Goal: Task Accomplishment & Management: Manage account settings

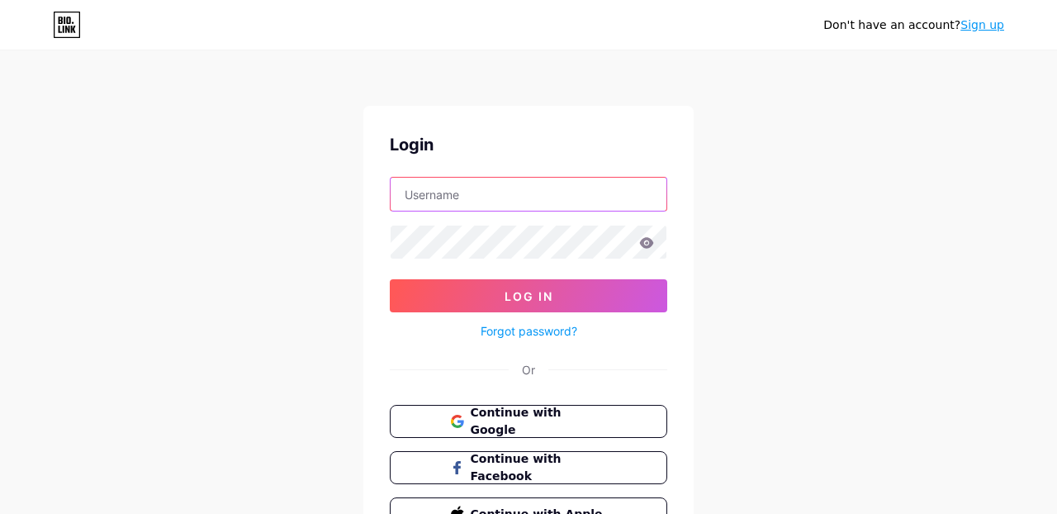
type input "vladkiraly"
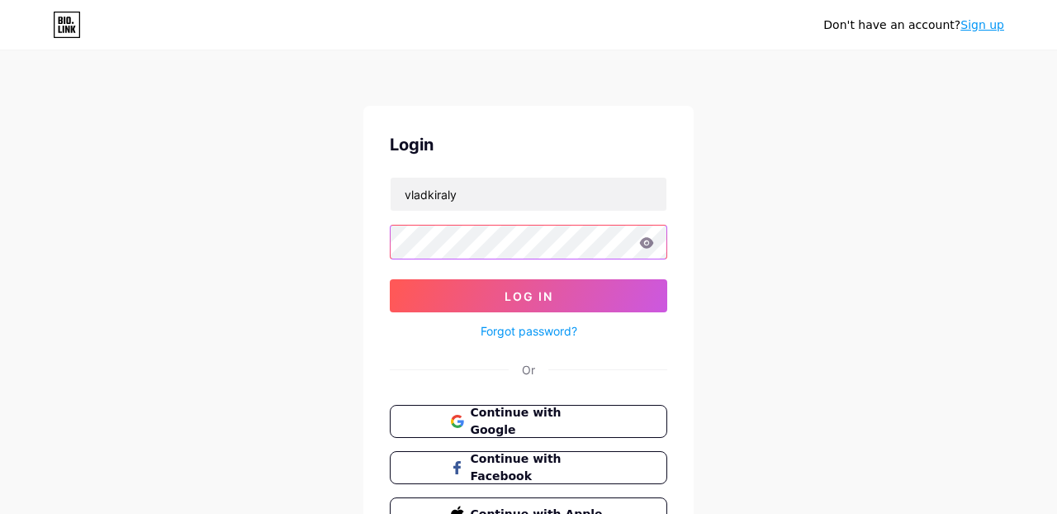
click at [529, 296] on button "Log In" at bounding box center [529, 295] width 278 height 33
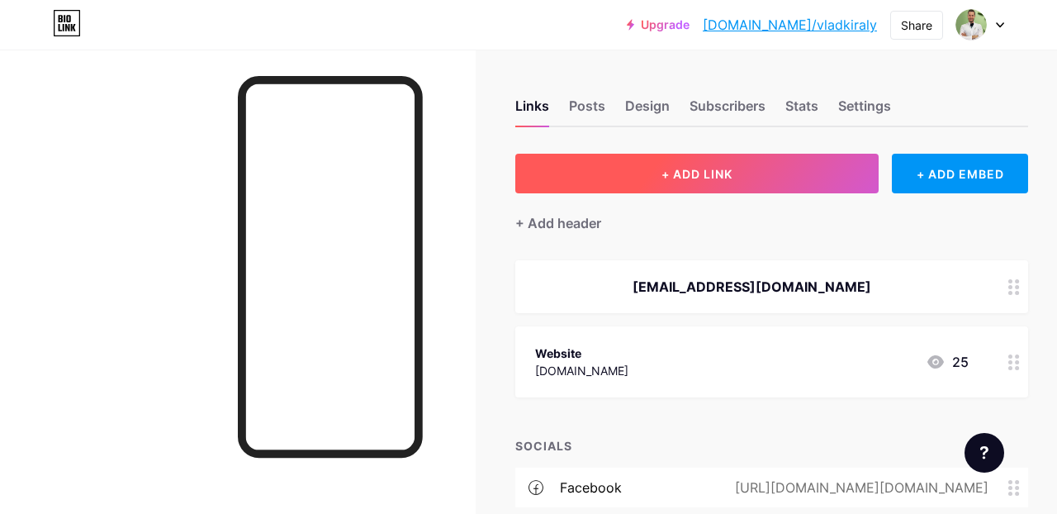
click at [734, 169] on button "+ ADD LINK" at bounding box center [696, 174] width 363 height 40
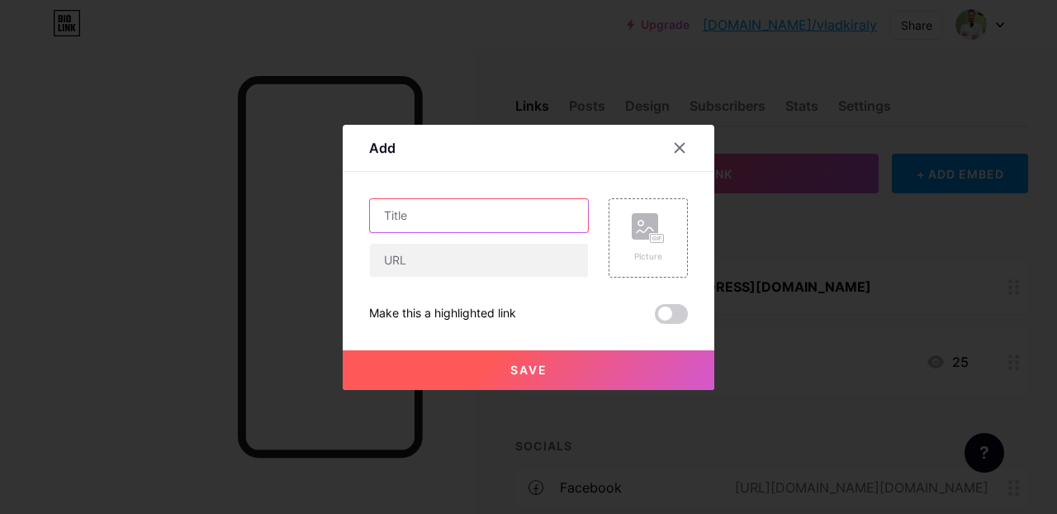
click at [483, 215] on input "text" at bounding box center [479, 215] width 218 height 33
type input "Spotify"
click at [680, 149] on icon at bounding box center [679, 147] width 13 height 13
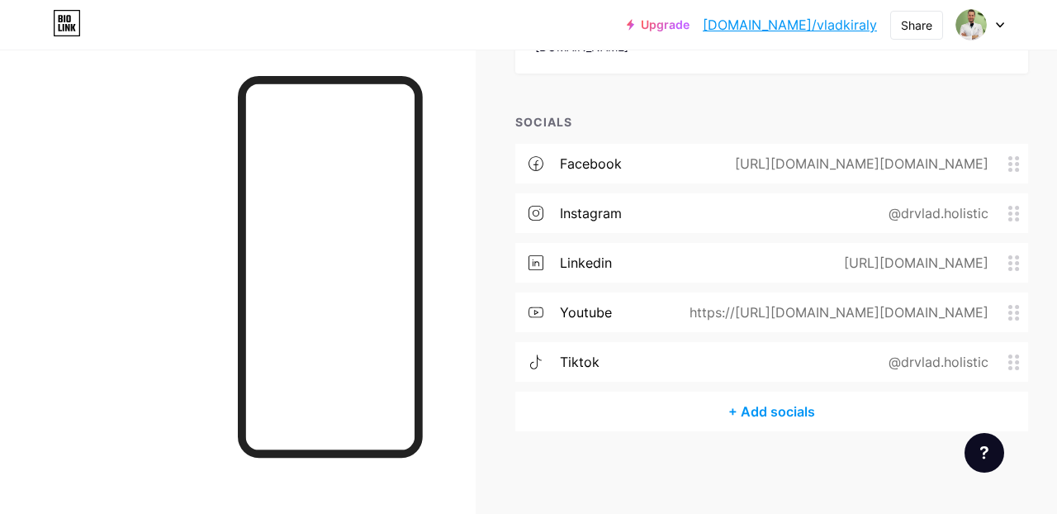
scroll to position [323, 0]
click at [786, 409] on div "+ Add socials" at bounding box center [771, 412] width 513 height 40
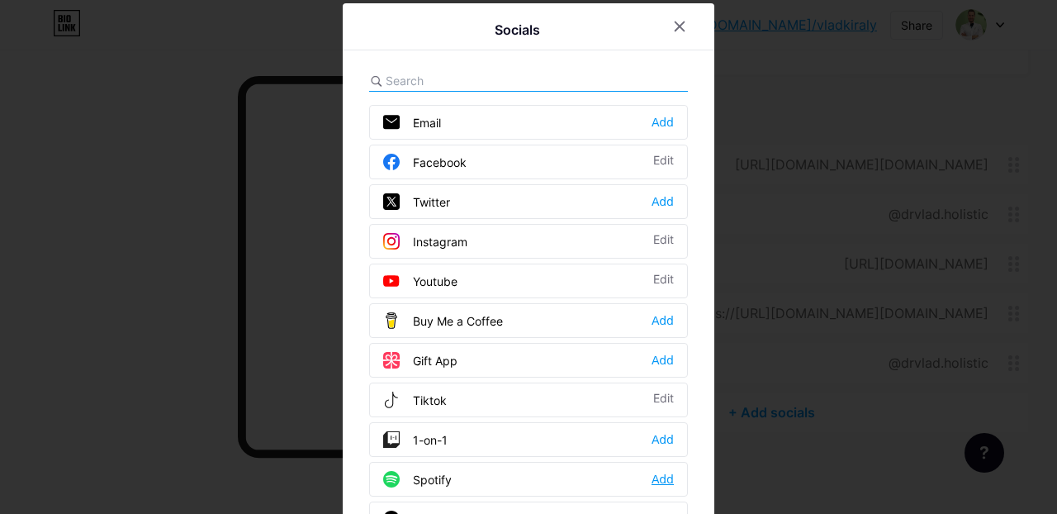
click at [657, 477] on div "Add" at bounding box center [663, 479] width 22 height 17
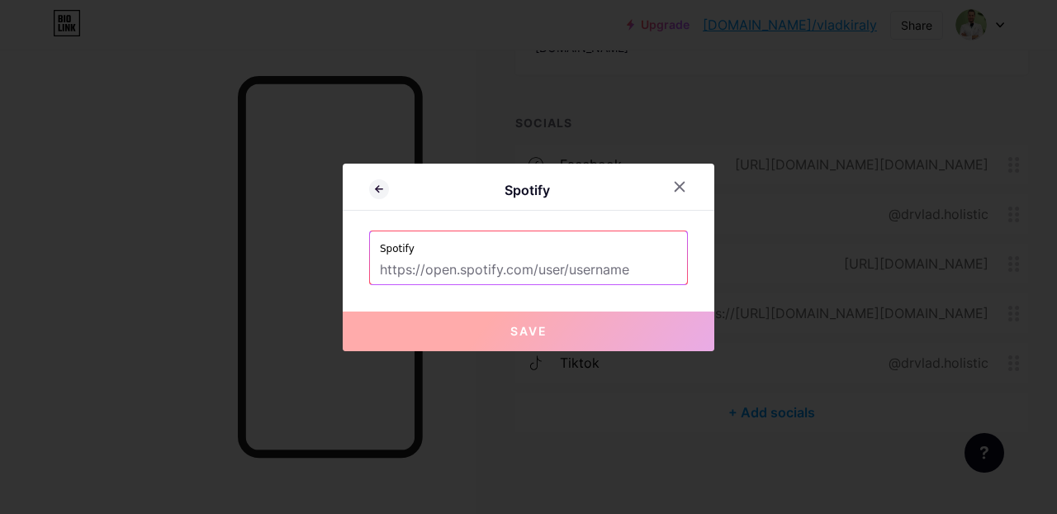
paste input "[URL][DOMAIN_NAME]"
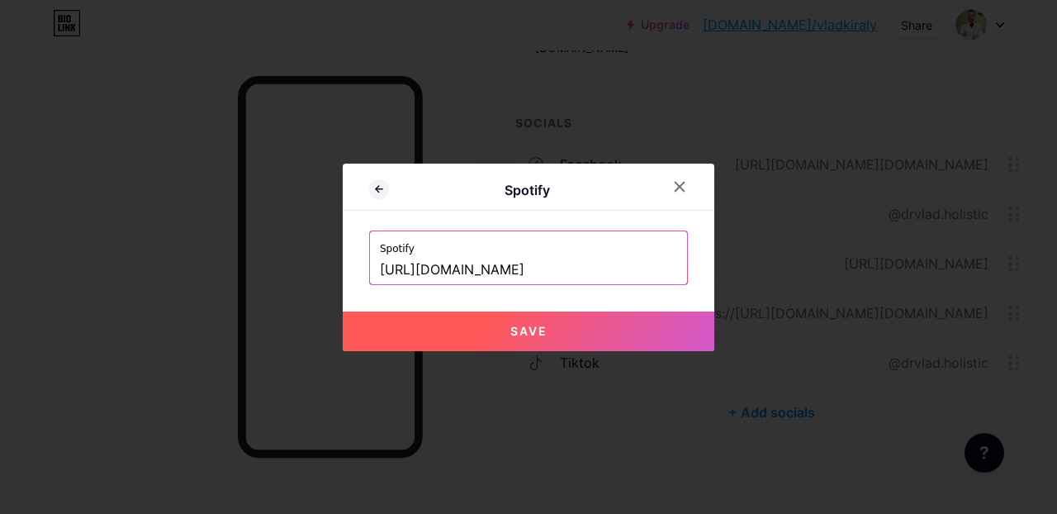
drag, startPoint x: 471, startPoint y: 271, endPoint x: 214, endPoint y: 260, distance: 257.1
click at [215, 260] on div "Spotify Spotify https://open.spotify.com/show/4adBVQkOSyWQzDfySFSOud Save" at bounding box center [528, 257] width 1057 height 514
type input "[URL][DOMAIN_NAME]"
click at [489, 334] on button "Save" at bounding box center [529, 331] width 372 height 40
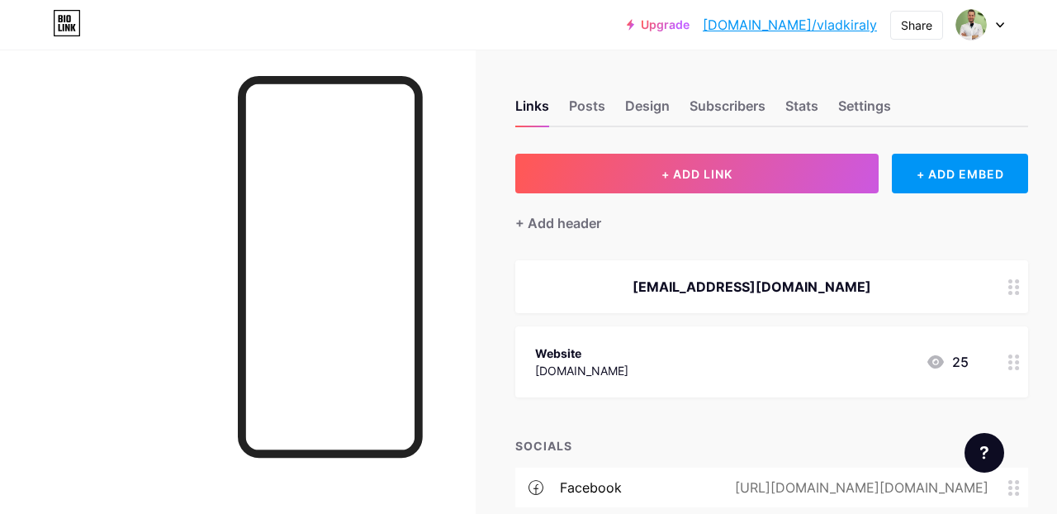
scroll to position [0, 0]
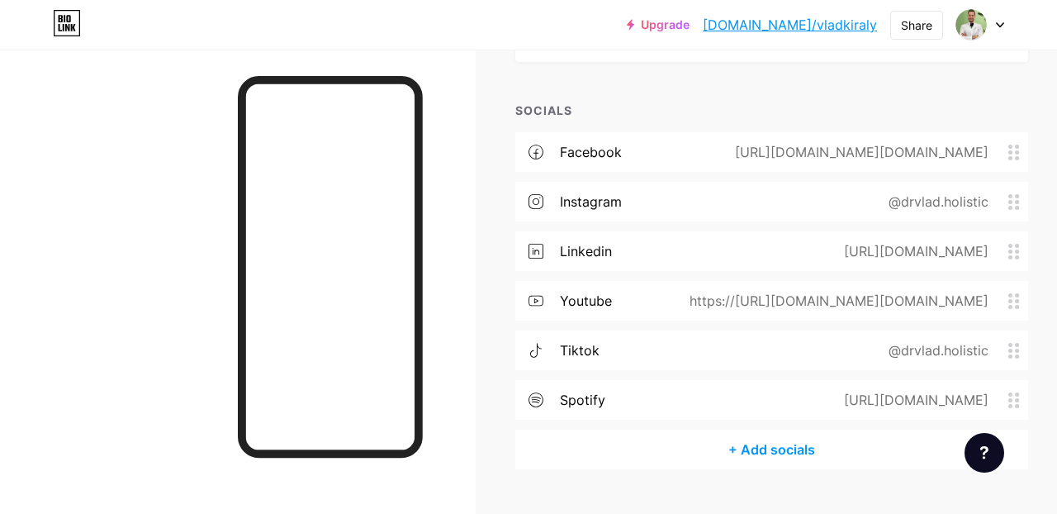
scroll to position [337, 0]
click at [908, 348] on div "@drvlad.holistic" at bounding box center [935, 349] width 146 height 20
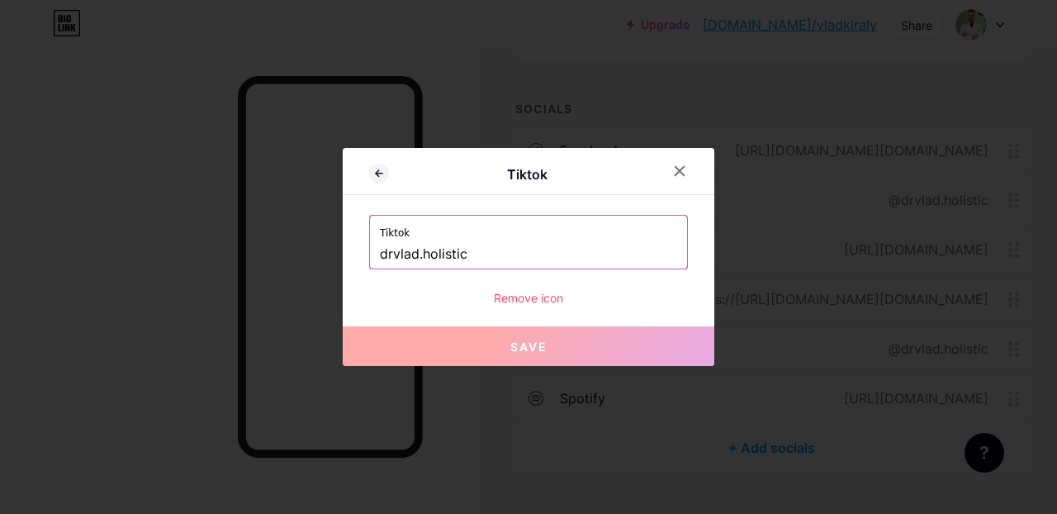
drag, startPoint x: 514, startPoint y: 256, endPoint x: 291, endPoint y: 253, distance: 223.0
click at [292, 253] on div "Tiktok Tiktok drvlad.holistic Remove icon Save" at bounding box center [528, 257] width 1057 height 514
paste input "[URL][DOMAIN_NAME]"
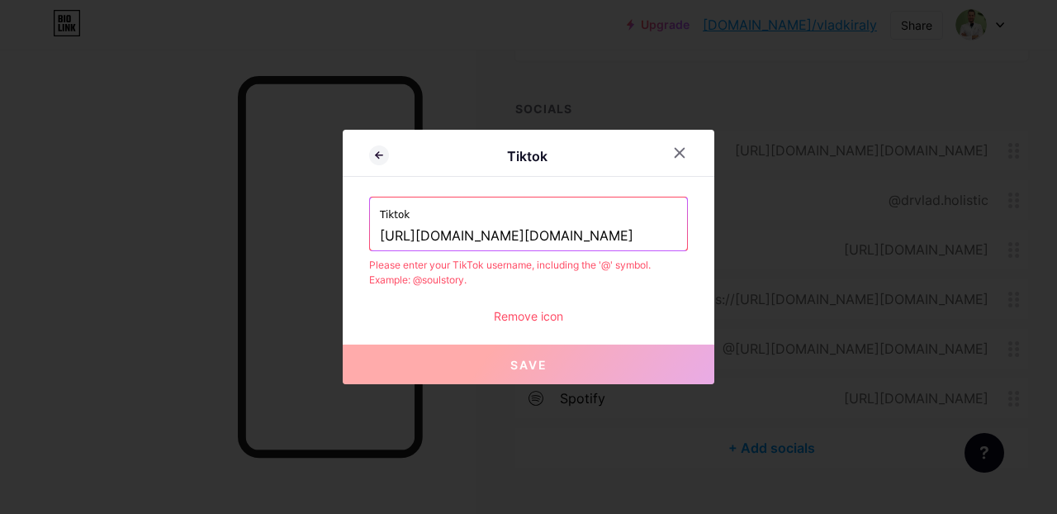
drag, startPoint x: 531, startPoint y: 236, endPoint x: 261, endPoint y: 237, distance: 270.1
click at [261, 237] on div "Tiktok Tiktok [URL][DOMAIN_NAME][DOMAIN_NAME] Please enter your TikTok username…" at bounding box center [528, 257] width 1057 height 514
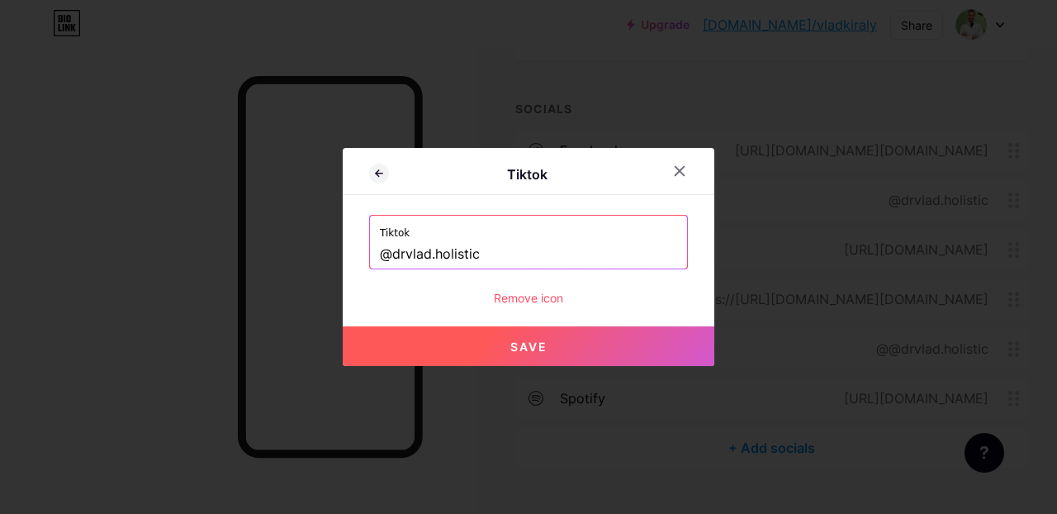
click at [510, 344] on span "Save" at bounding box center [528, 346] width 37 height 14
type input "[URL][DOMAIN_NAME][DOMAIN_NAME]"
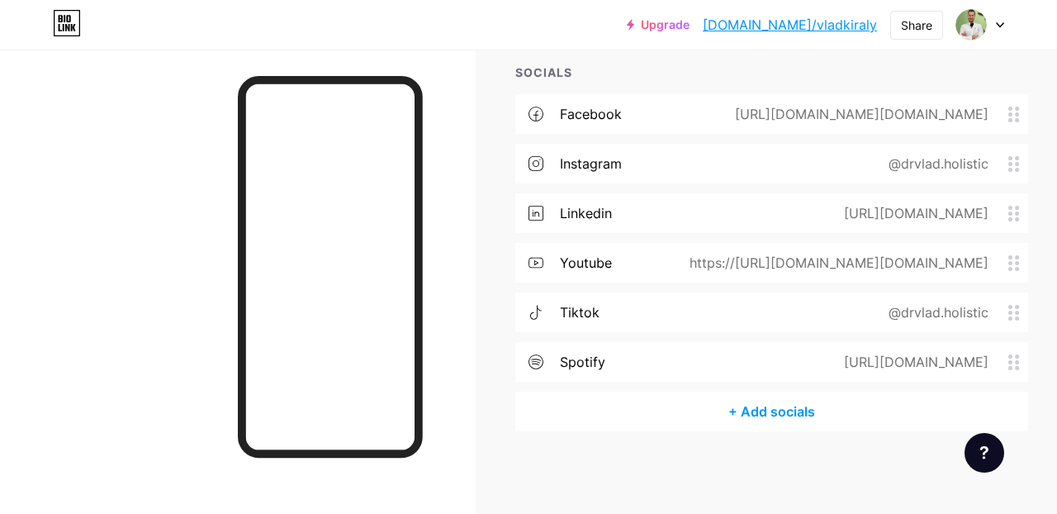
scroll to position [372, 0]
